Goal: Task Accomplishment & Management: Manage account settings

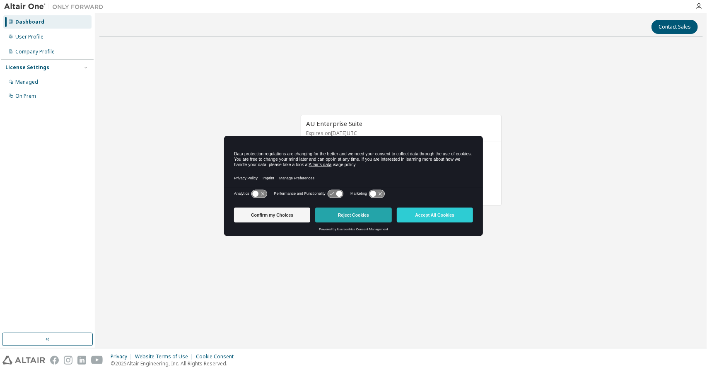
click at [347, 215] on button "Reject Cookies" at bounding box center [353, 215] width 76 height 15
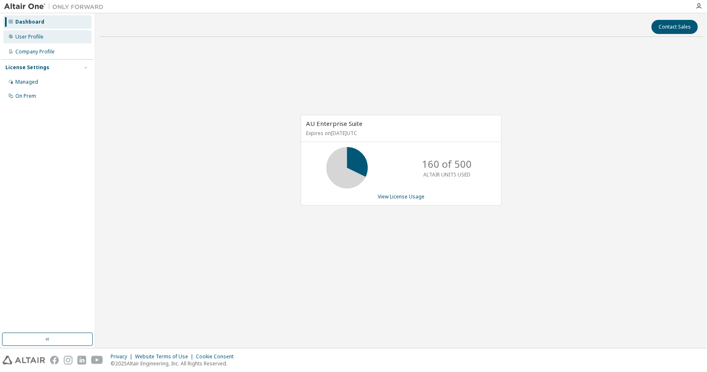
click at [30, 33] on div "User Profile" at bounding box center [47, 36] width 88 height 13
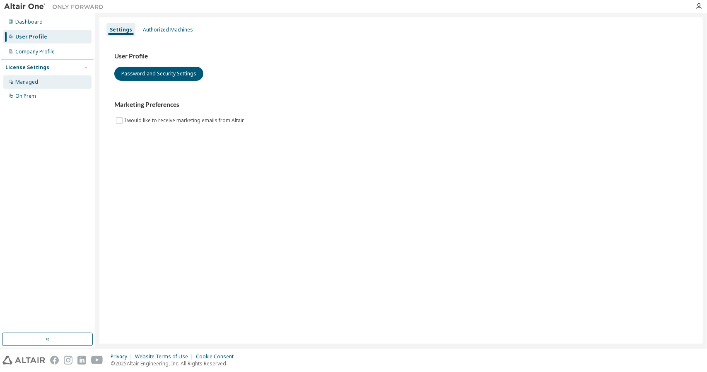
click at [36, 83] on div "Managed" at bounding box center [26, 82] width 23 height 7
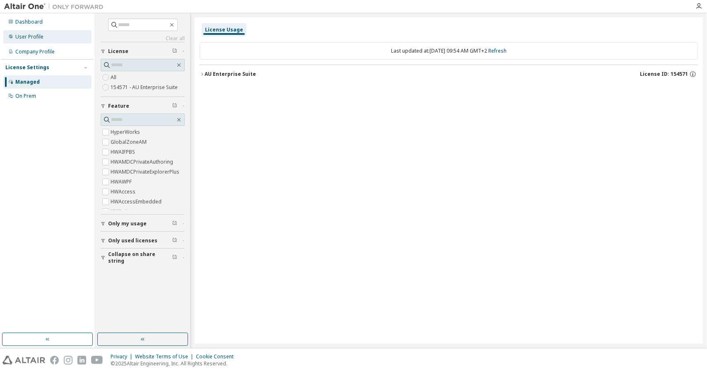
click at [37, 34] on div "User Profile" at bounding box center [29, 37] width 28 height 7
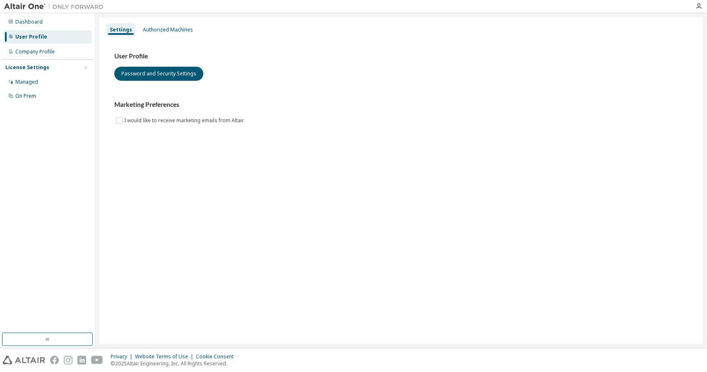
click at [36, 43] on div "User Profile" at bounding box center [47, 36] width 88 height 13
click at [35, 49] on div "Company Profile" at bounding box center [34, 51] width 39 height 7
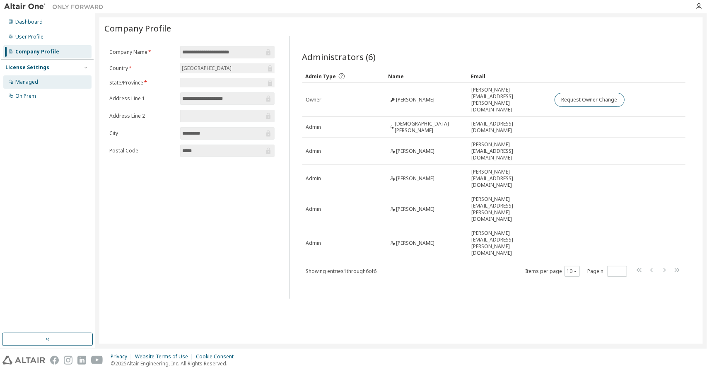
click at [53, 80] on div "Managed" at bounding box center [47, 81] width 88 height 13
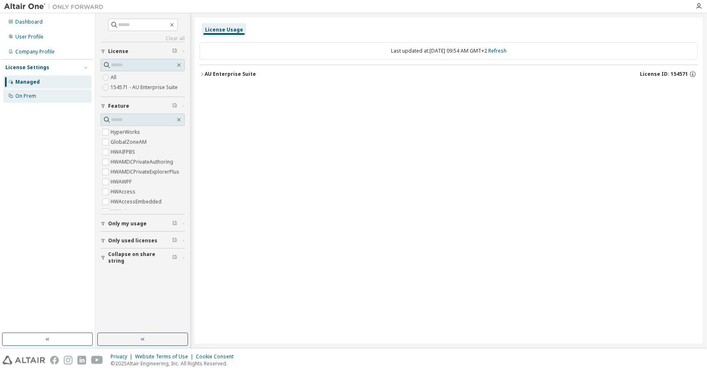
click at [46, 94] on div "On Prem" at bounding box center [47, 95] width 88 height 13
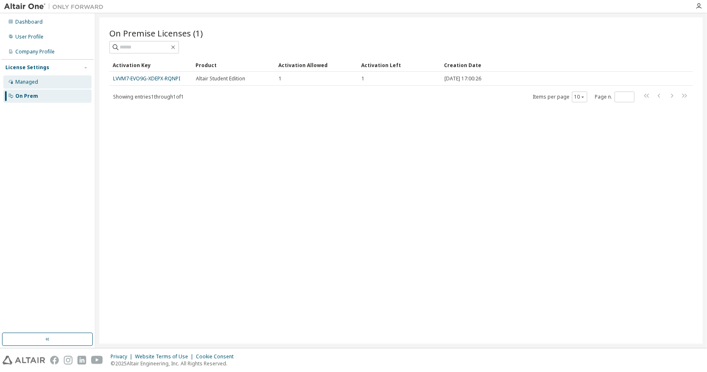
click at [37, 86] on div "Managed" at bounding box center [47, 81] width 88 height 13
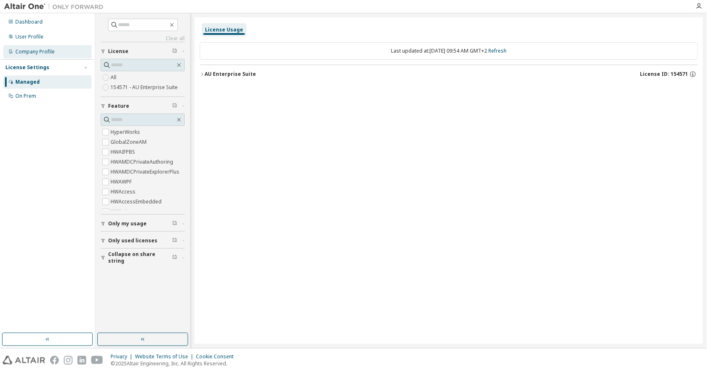
click at [49, 50] on div "Company Profile" at bounding box center [34, 51] width 39 height 7
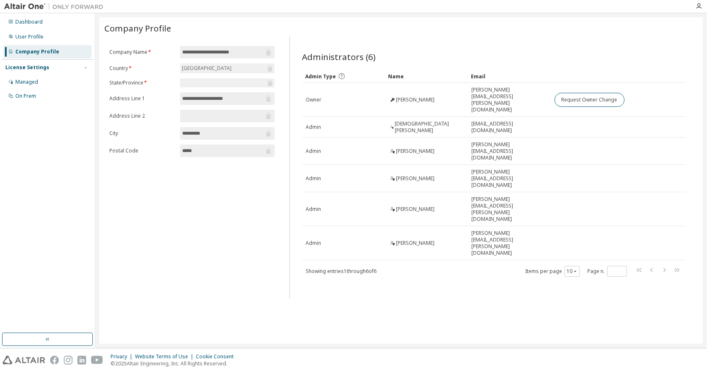
click at [23, 9] on img at bounding box center [56, 6] width 104 height 8
click at [698, 7] on div at bounding box center [699, 6] width 17 height 12
click at [698, 7] on icon "button" at bounding box center [699, 6] width 7 height 7
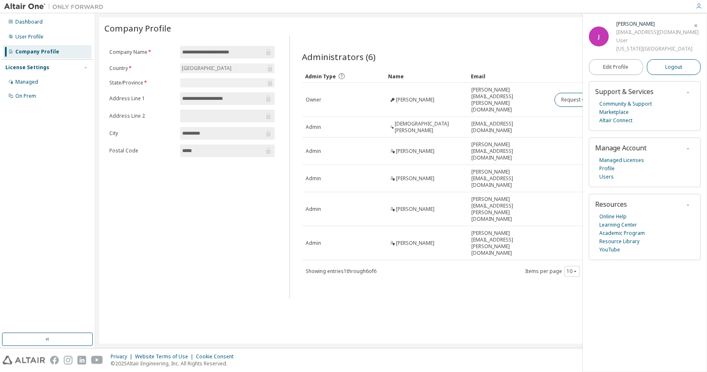
click at [667, 66] on span "Logout" at bounding box center [673, 67] width 17 height 8
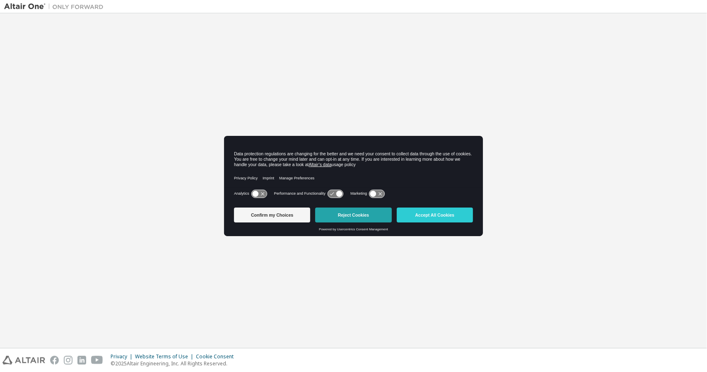
click at [364, 213] on button "Reject Cookies" at bounding box center [353, 215] width 76 height 15
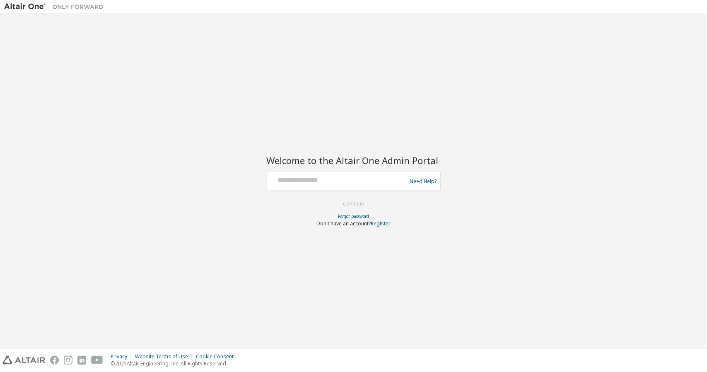
click at [375, 188] on div at bounding box center [338, 181] width 135 height 16
type input "**********"
click at [352, 199] on button "Continue" at bounding box center [353, 204] width 39 height 12
